Goal: Navigation & Orientation: Find specific page/section

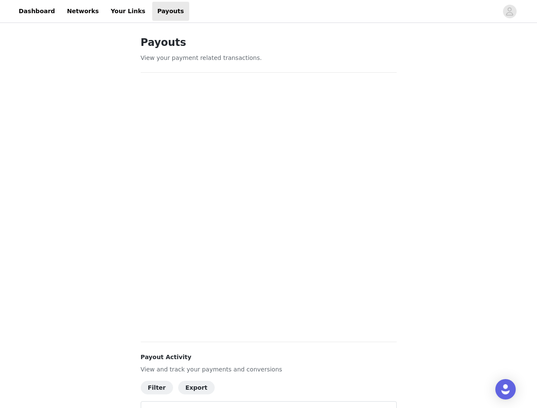
click at [268, 11] on div at bounding box center [343, 11] width 309 height 19
click at [510, 11] on icon "avatar" at bounding box center [509, 12] width 8 height 14
click at [156, 387] on body "Dashboard Networks Your Links Payouts Payouts View your payment related transac…" at bounding box center [268, 204] width 537 height 408
click at [155, 388] on body "Dashboard Networks Your Links Payouts Payouts View your payment related transac…" at bounding box center [268, 204] width 537 height 408
